Goal: Transaction & Acquisition: Purchase product/service

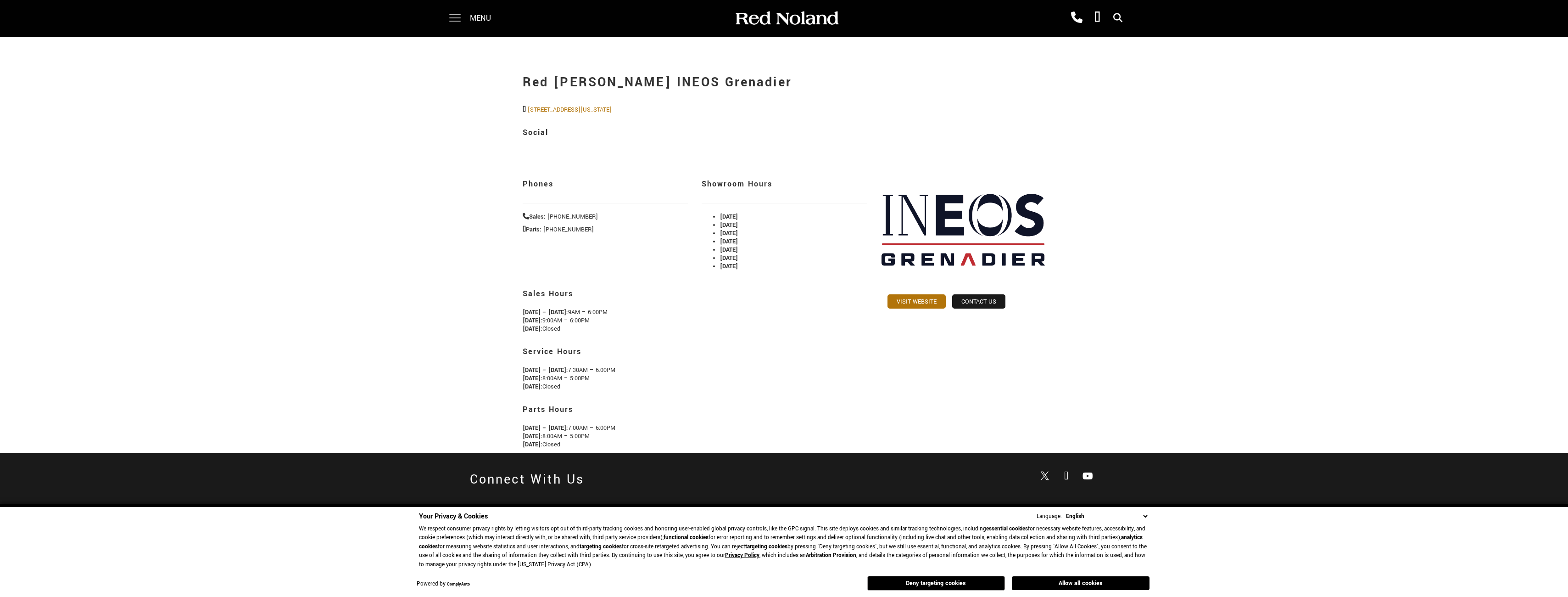
click at [438, 11] on div "Menu Red Noland Cadillac (719) 633-4633 Red Noland INEOS Grenadier (719) 444-88…" at bounding box center [784, 18] width 1568 height 36
click at [456, 15] on span at bounding box center [455, 18] width 12 height 36
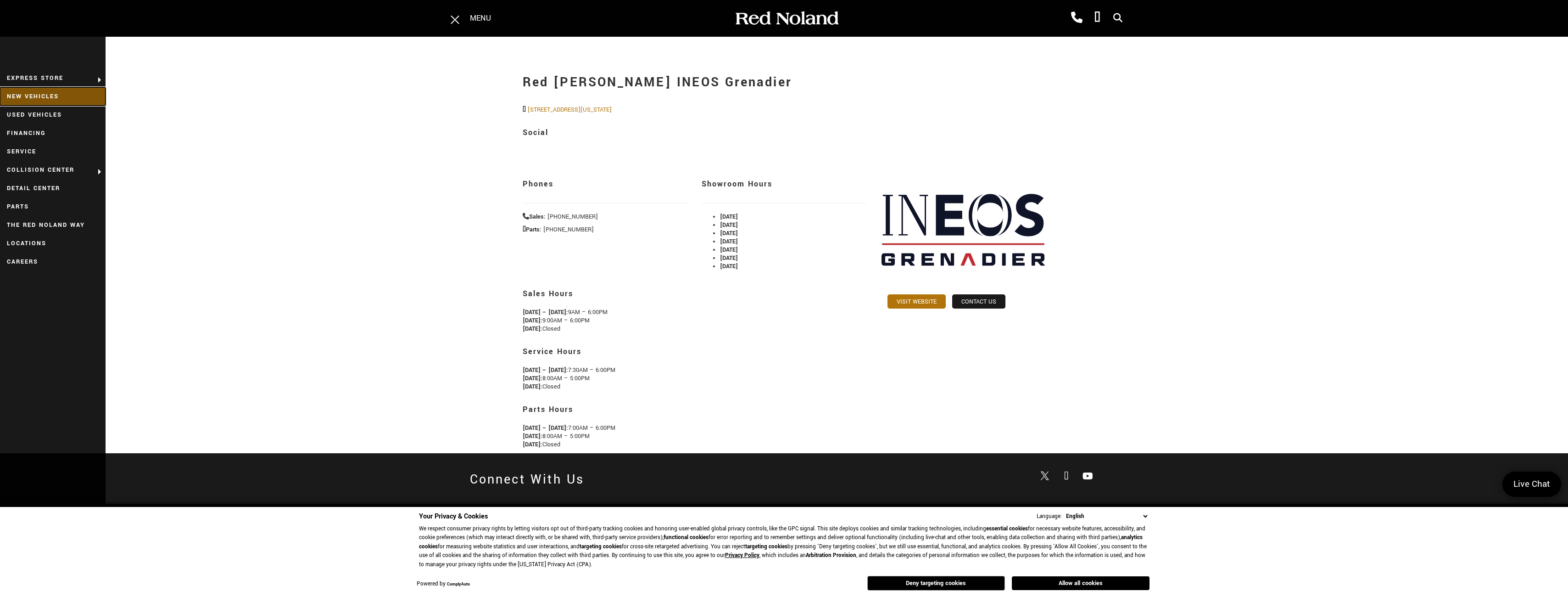
click at [68, 99] on link "New Vehicles" at bounding box center [53, 96] width 106 height 18
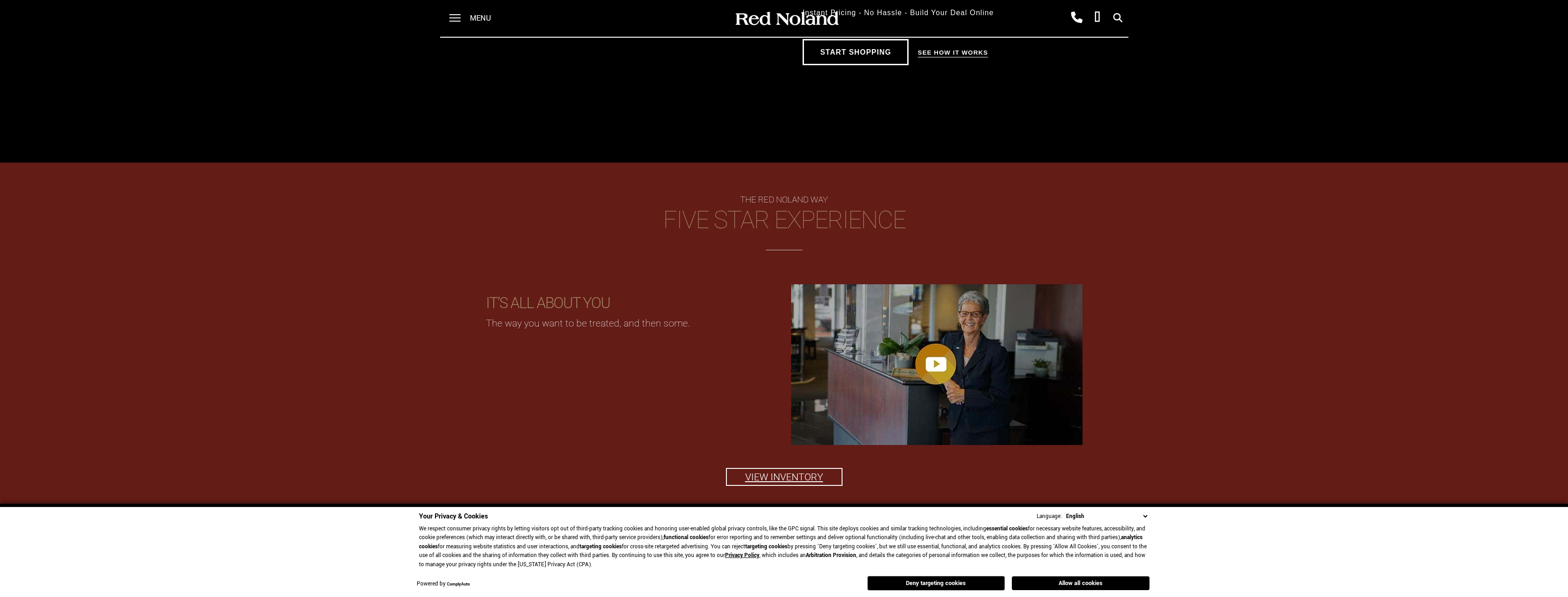
scroll to position [1326, 0]
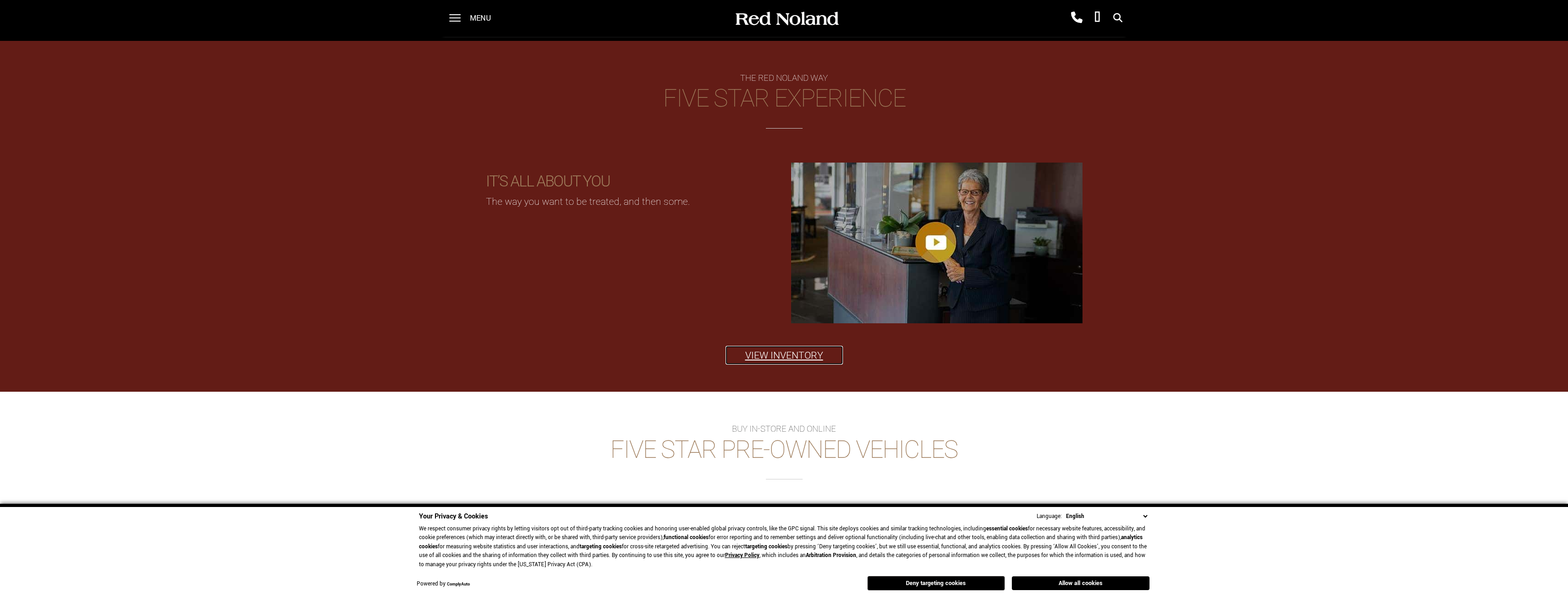
click at [757, 358] on link "View Inventory" at bounding box center [784, 355] width 117 height 18
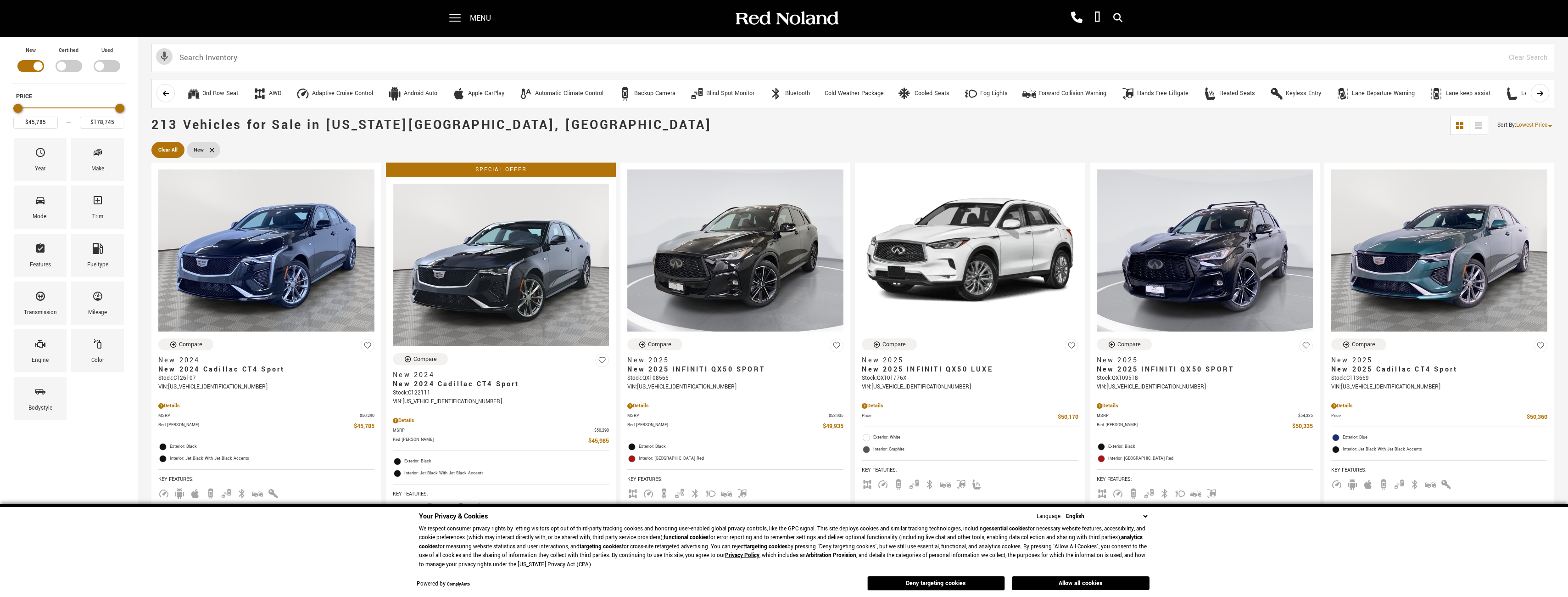
click at [1542, 122] on span "Lowest Price" at bounding box center [1532, 124] width 31 height 7
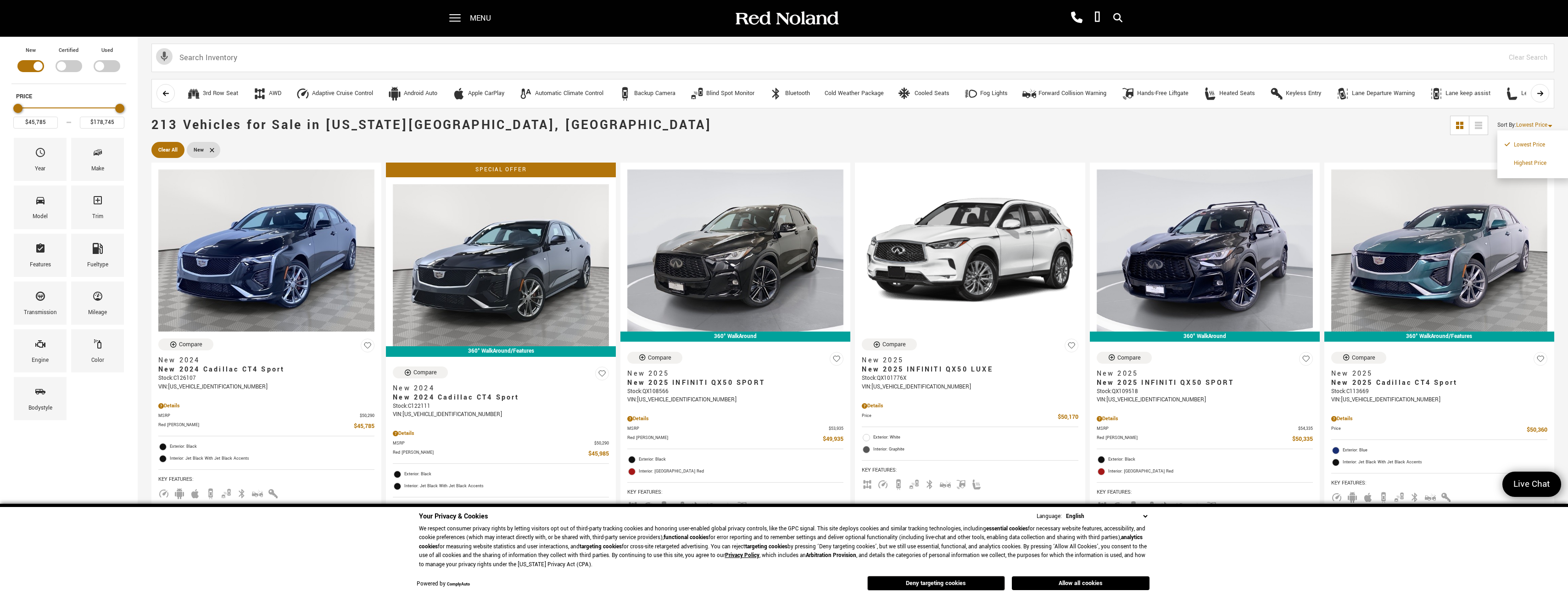
click at [1540, 159] on li "Highest Price" at bounding box center [1534, 163] width 59 height 18
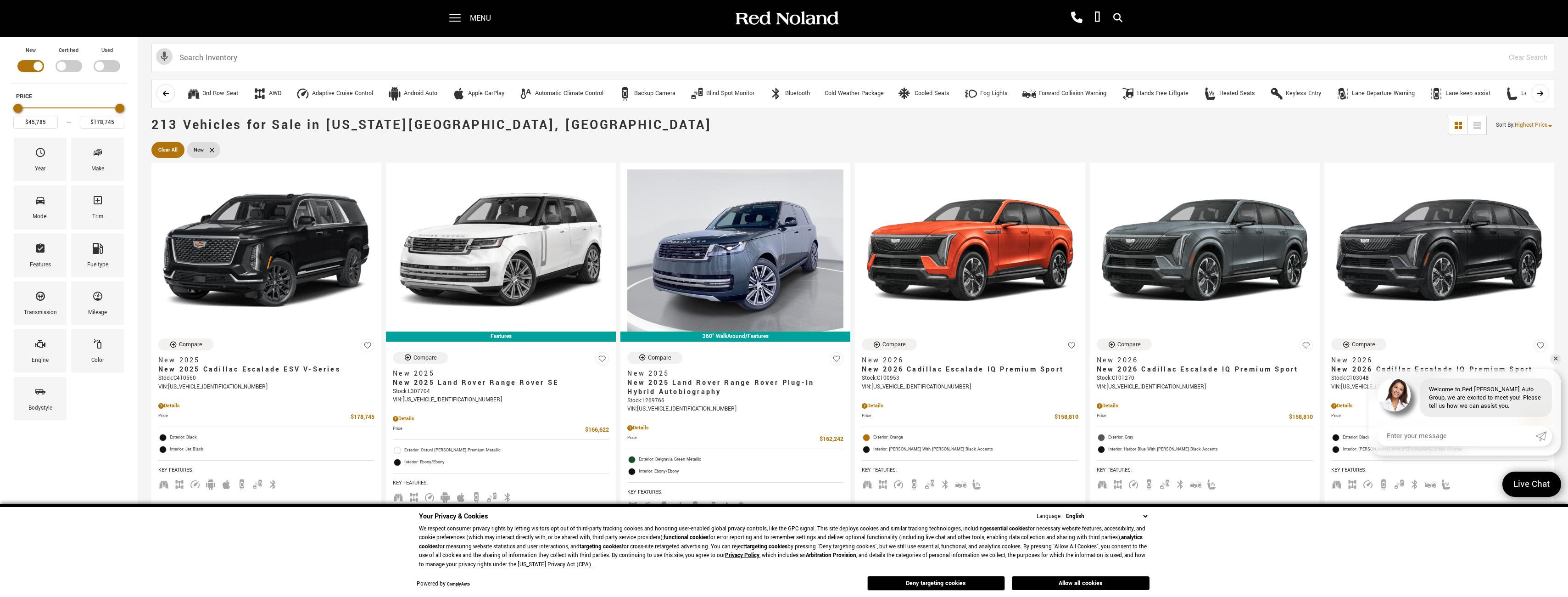
click at [68, 70] on div "Filter by Vehicle Type" at bounding box center [69, 66] width 26 height 12
click at [99, 67] on div "Filter by Vehicle Type" at bounding box center [107, 66] width 26 height 12
type input "$6,189"
click at [1535, 128] on span "Highest Price" at bounding box center [1531, 124] width 32 height 7
click at [1537, 160] on li "Highest Price" at bounding box center [1532, 163] width 59 height 18
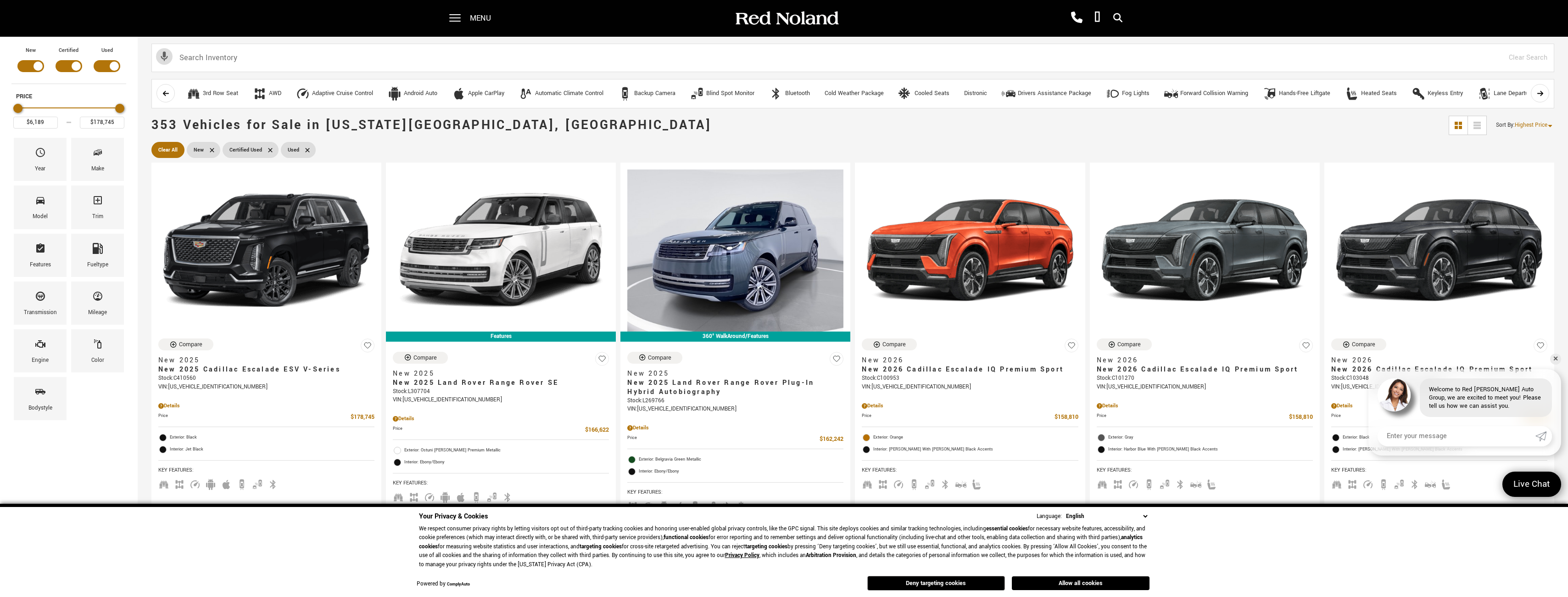
click at [1532, 129] on div "Sort By : Highest Price Lowest Price Highest Price" at bounding box center [1520, 125] width 67 height 10
